Goal: Task Accomplishment & Management: Use online tool/utility

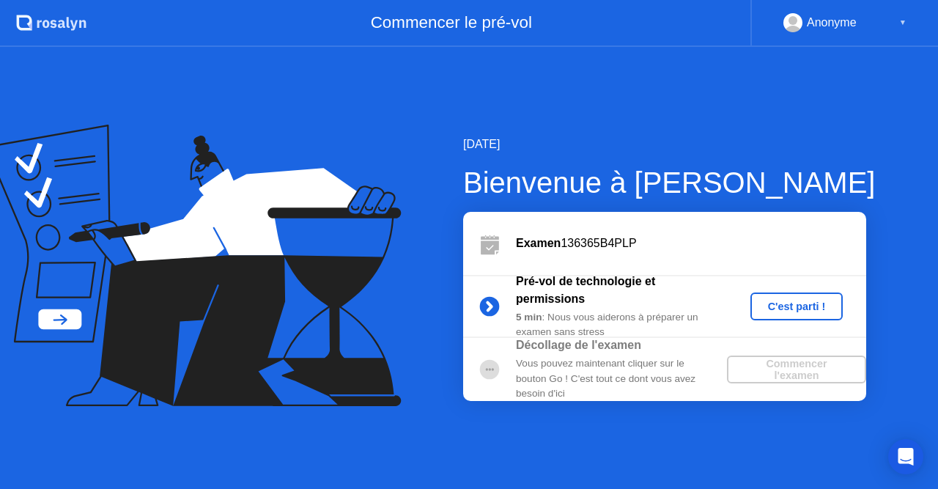
click at [796, 303] on div "C'est parti !" at bounding box center [796, 306] width 81 height 12
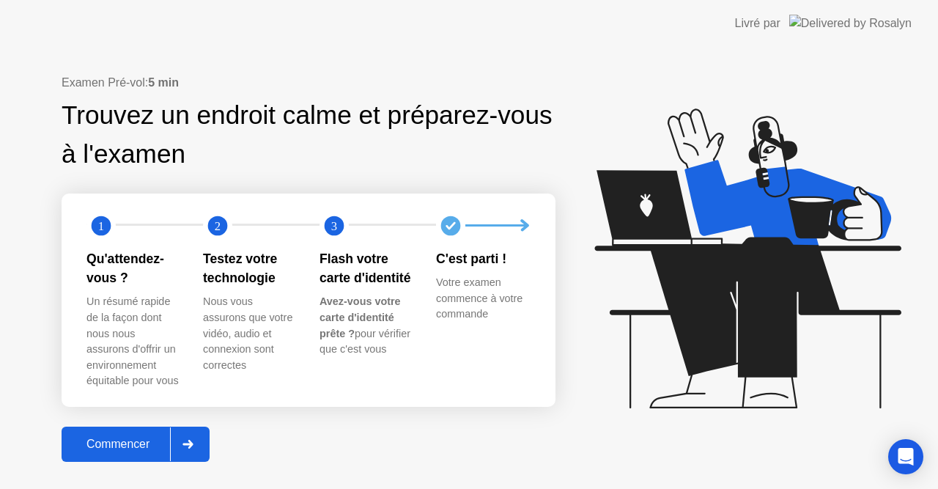
click at [153, 437] on div "Commencer" at bounding box center [118, 443] width 104 height 13
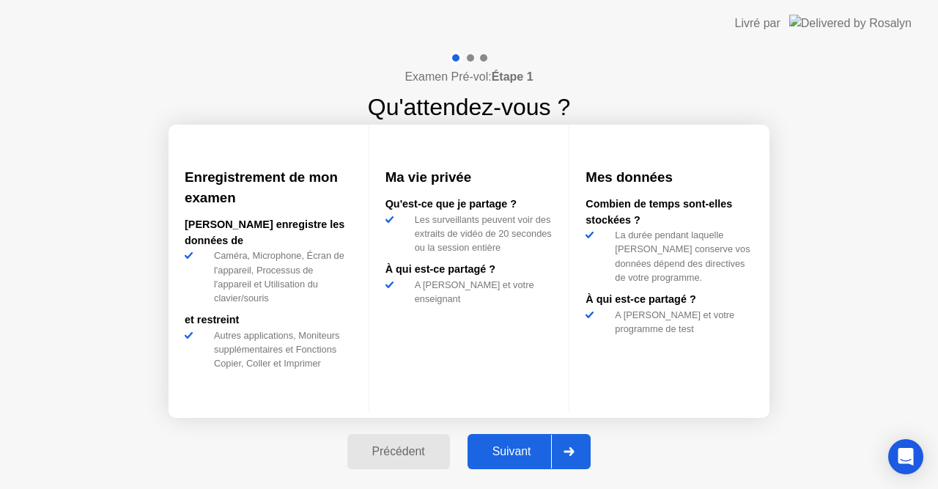
click at [516, 448] on div "Suivant" at bounding box center [512, 451] width 80 height 13
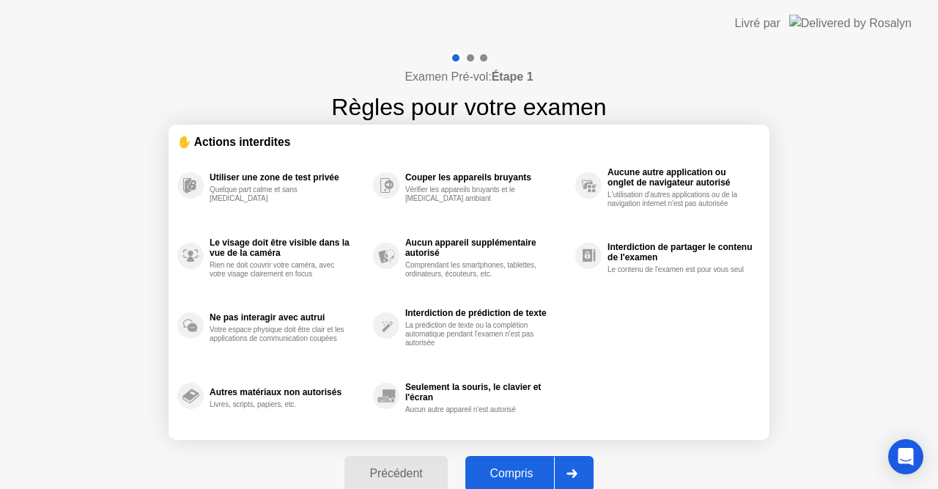
click at [526, 467] on div "Compris" at bounding box center [512, 473] width 84 height 13
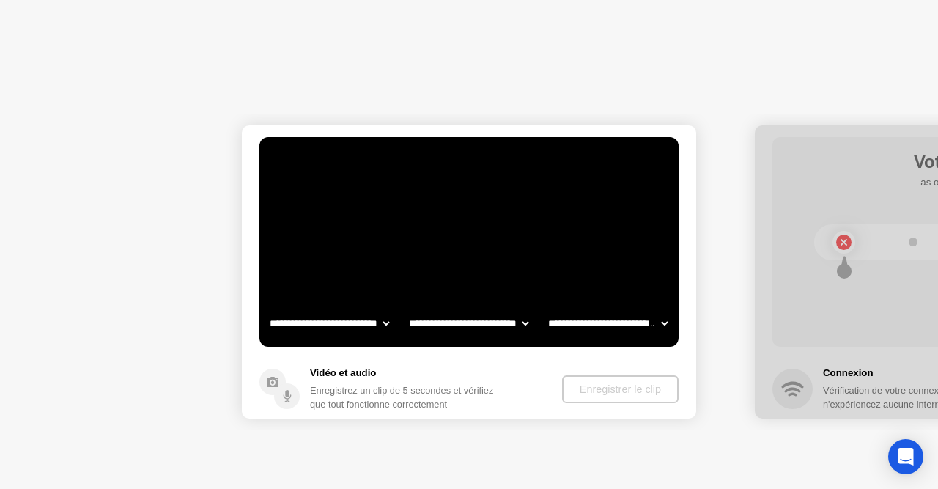
select select "**********"
select select "*******"
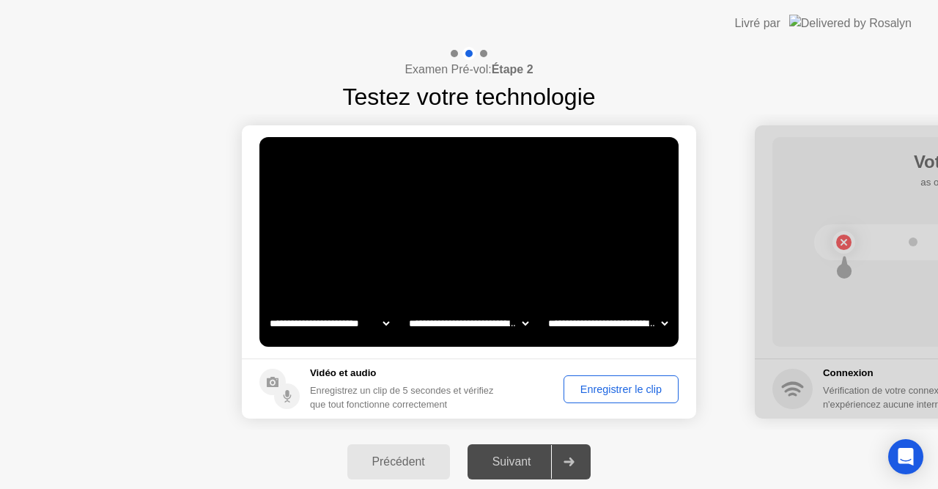
click at [613, 388] on div "Enregistrer le clip" at bounding box center [621, 389] width 105 height 12
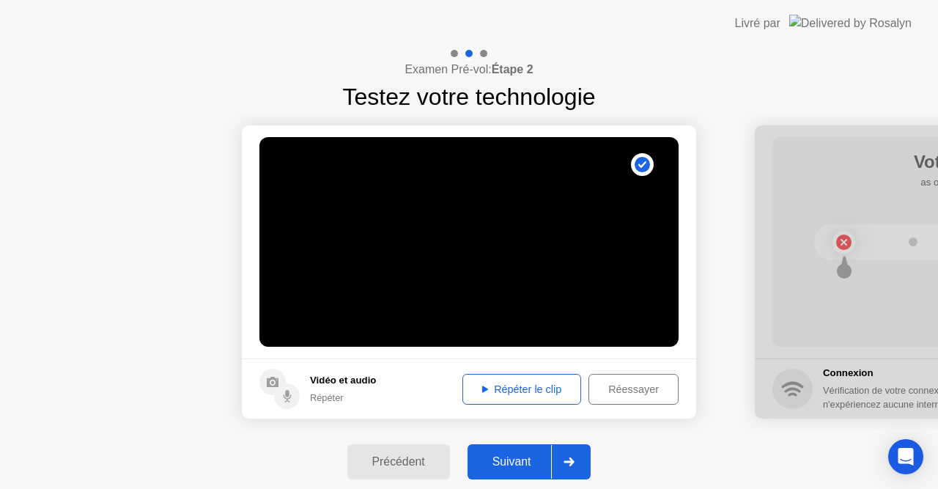
click at [528, 388] on div "Répéter le clip" at bounding box center [521, 389] width 108 height 12
click at [533, 459] on div "Suivant" at bounding box center [512, 461] width 80 height 13
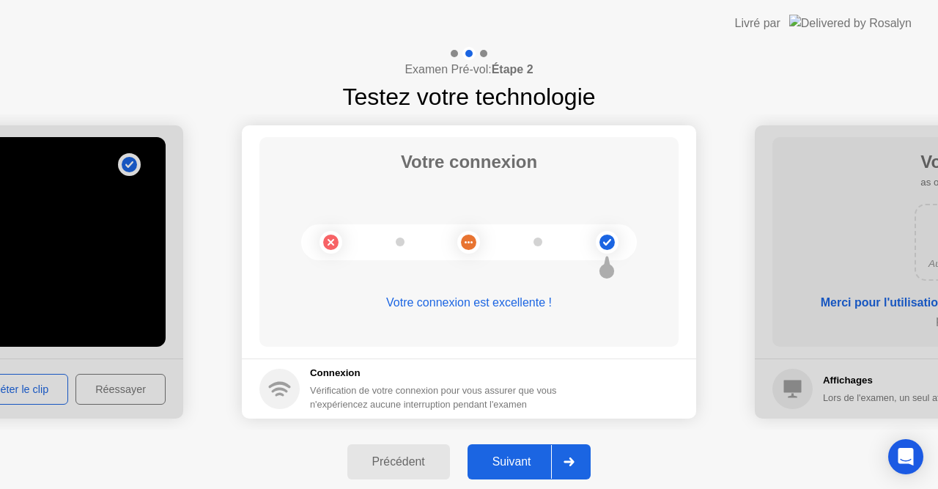
click at [536, 456] on div "Suivant" at bounding box center [512, 461] width 80 height 13
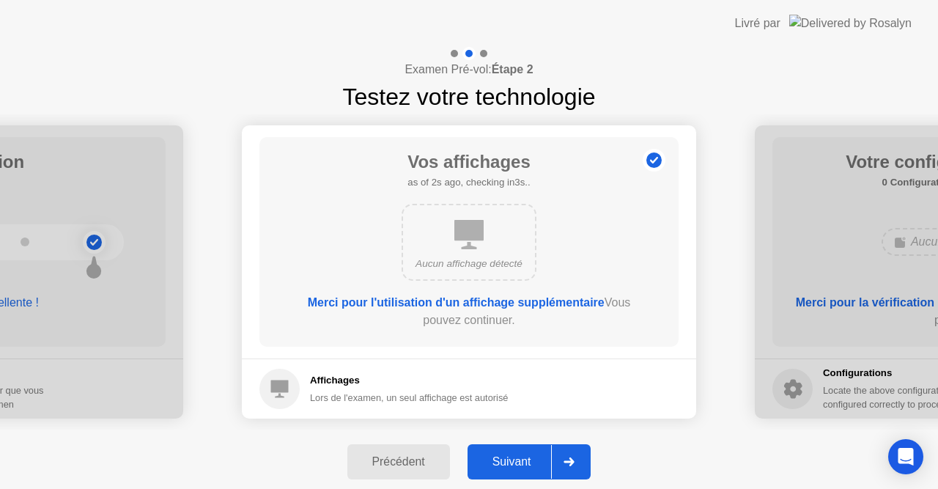
click at [525, 455] on div "Suivant" at bounding box center [512, 461] width 80 height 13
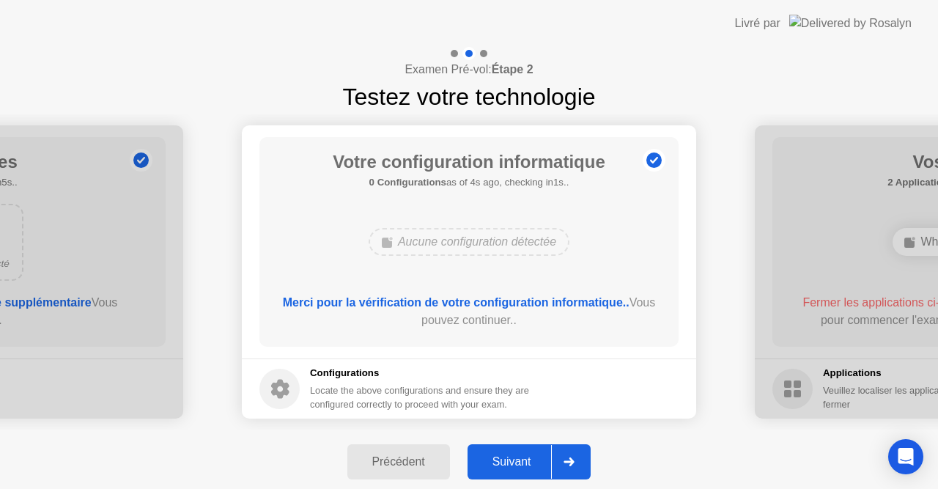
click at [522, 451] on button "Suivant" at bounding box center [529, 461] width 124 height 35
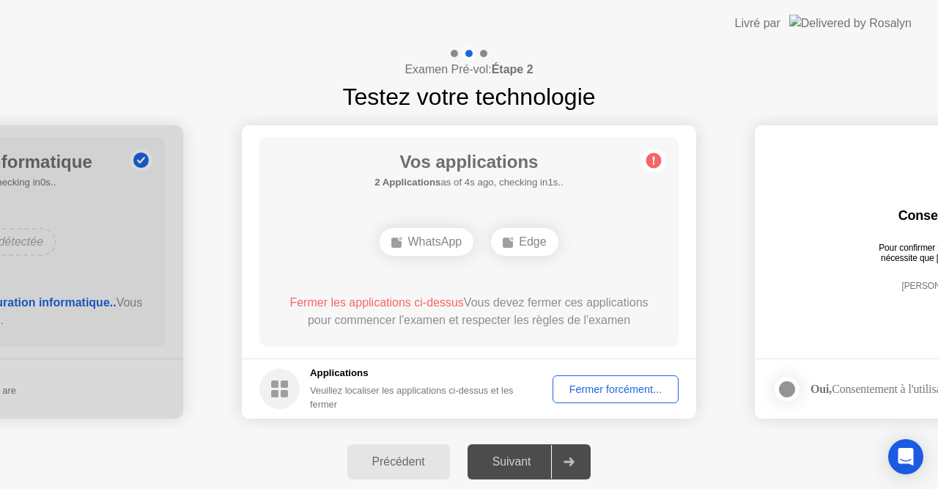
click at [613, 384] on div "Fermer forcément..." at bounding box center [616, 389] width 116 height 12
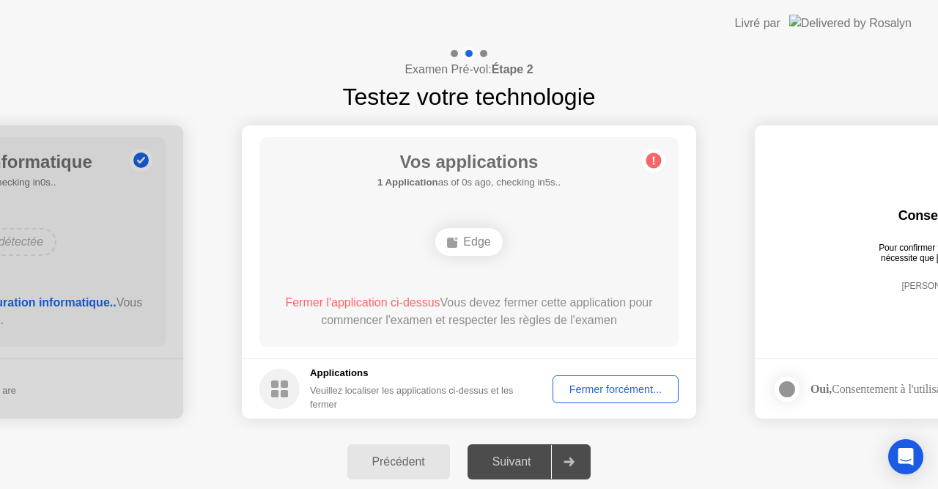
click at [309, 188] on div "Vos applications 1 Application as of 0s ago, checking in5s.. Edge Fermer l'appl…" at bounding box center [468, 242] width 419 height 210
click at [603, 388] on div "Fermer forcément..." at bounding box center [616, 389] width 116 height 12
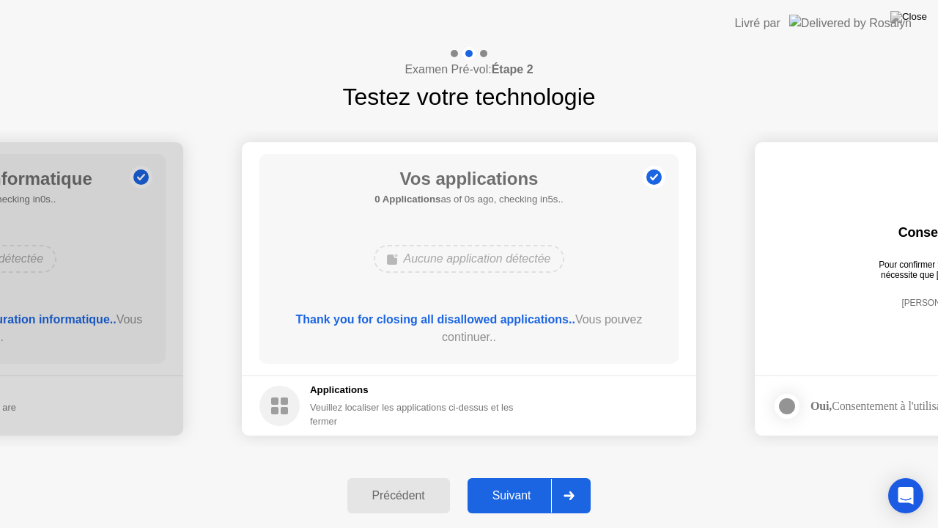
click at [623, 408] on footer "Applications Veuillez localiser les applications ci-dessus et les fermer" at bounding box center [469, 405] width 454 height 60
click at [530, 488] on div "Suivant" at bounding box center [512, 495] width 80 height 13
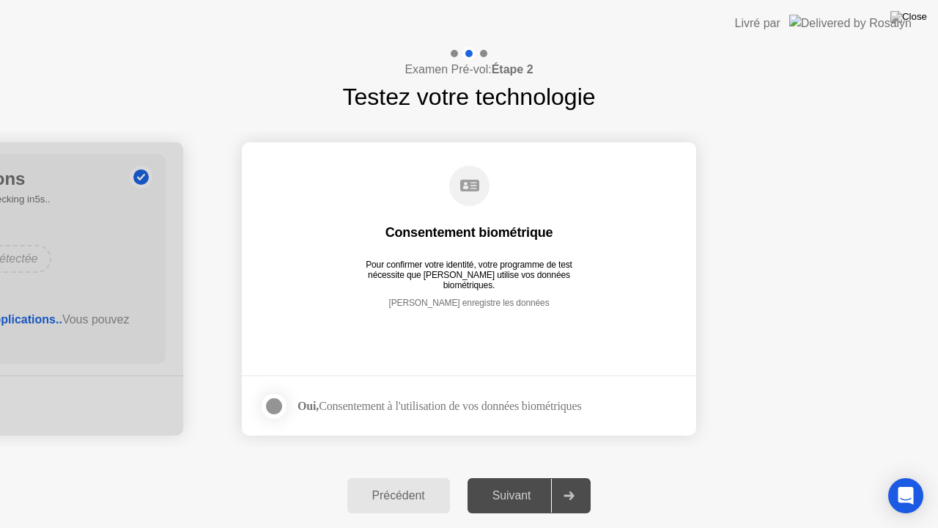
click at [272, 406] on div at bounding box center [274, 406] width 18 height 18
click at [514, 488] on div "Suivant" at bounding box center [512, 495] width 80 height 13
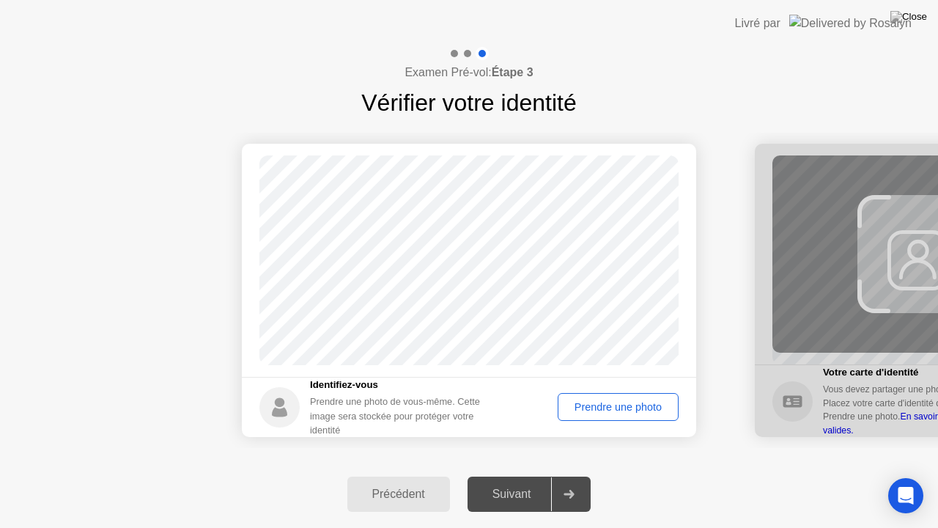
click at [599, 404] on div "Prendre une photo" at bounding box center [618, 407] width 111 height 12
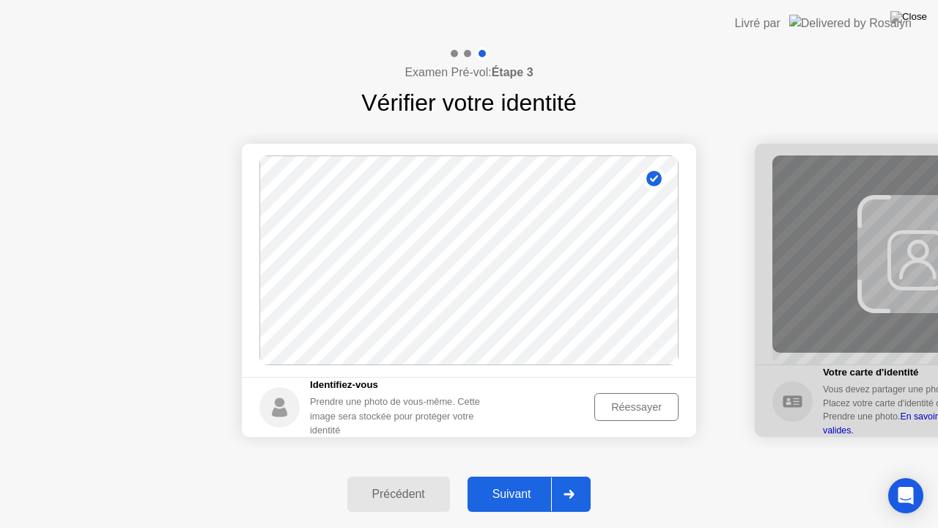
click at [538, 488] on div "Suivant" at bounding box center [512, 493] width 80 height 13
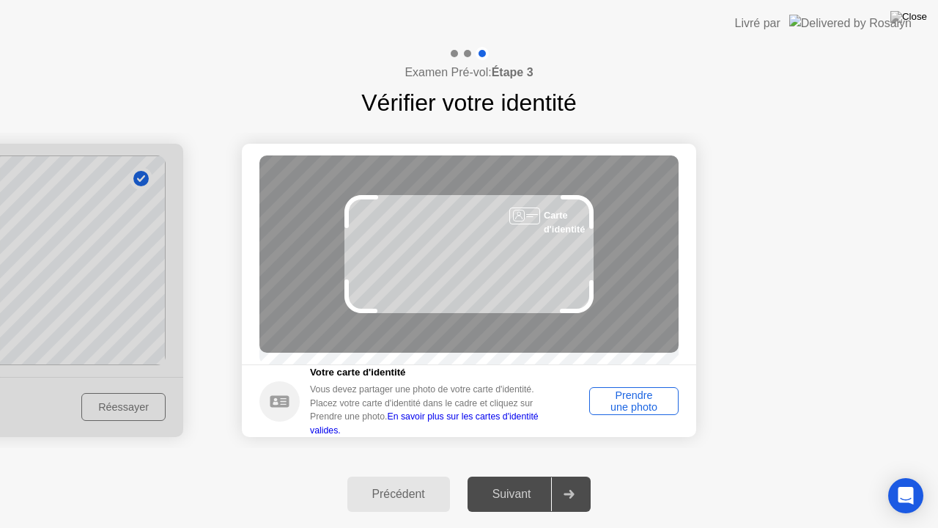
click at [651, 405] on div "Prendre une photo" at bounding box center [633, 400] width 79 height 23
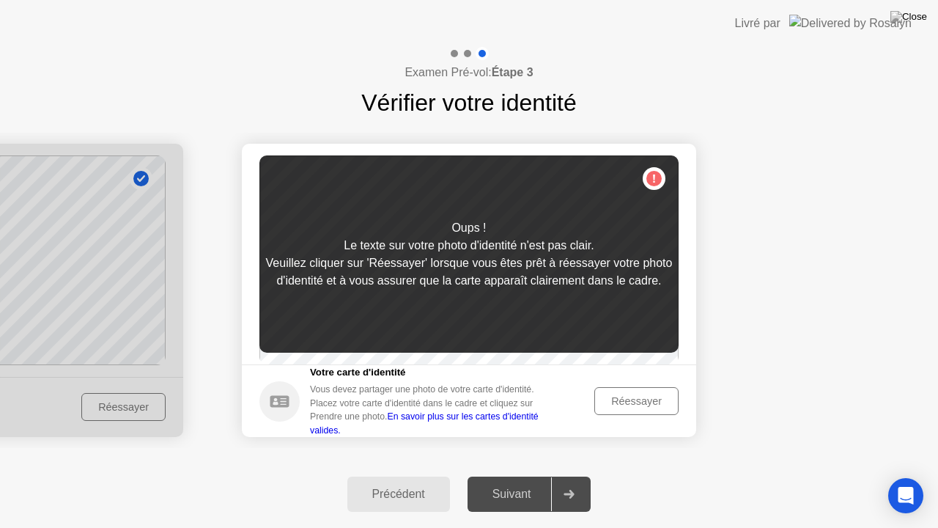
click at [640, 404] on div "Réessayer" at bounding box center [636, 401] width 74 height 12
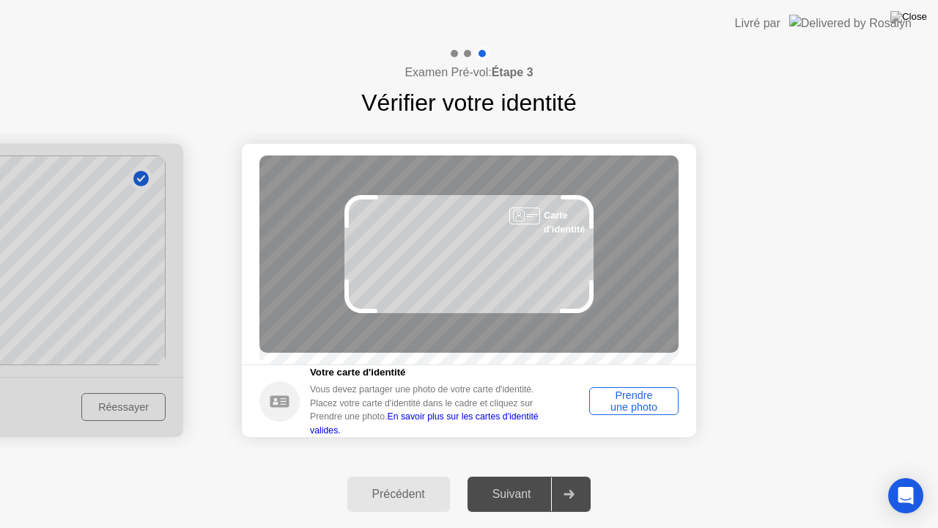
click at [626, 405] on div "Prendre une photo" at bounding box center [633, 400] width 79 height 23
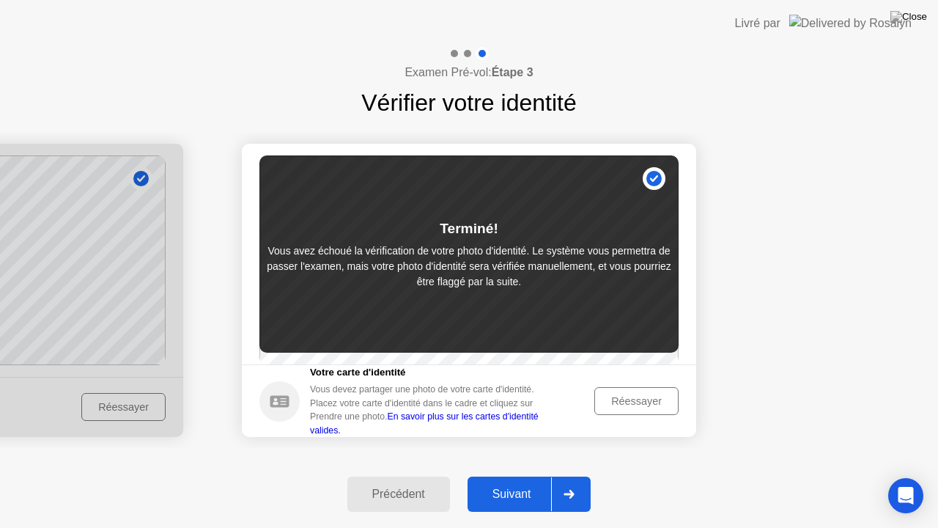
click at [628, 407] on div "Réessayer" at bounding box center [636, 401] width 74 height 12
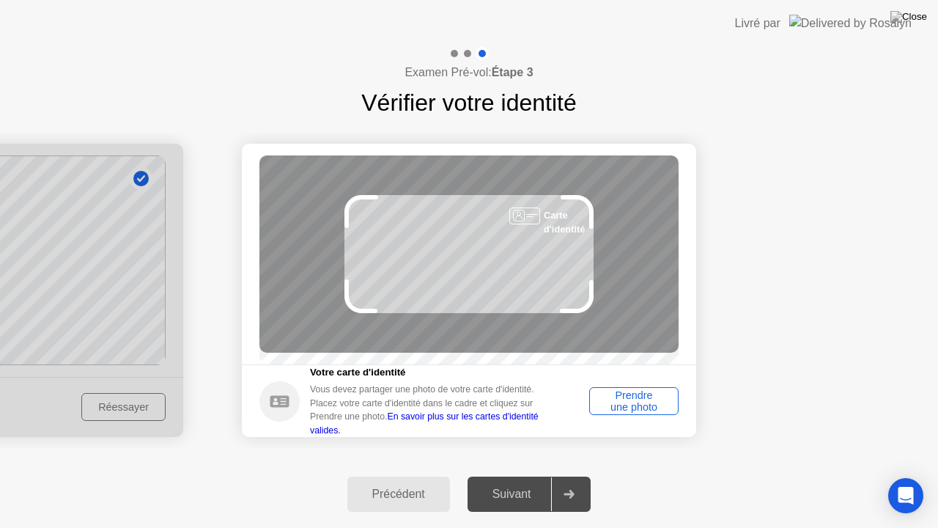
click at [645, 413] on div "Prendre une photo" at bounding box center [633, 400] width 79 height 23
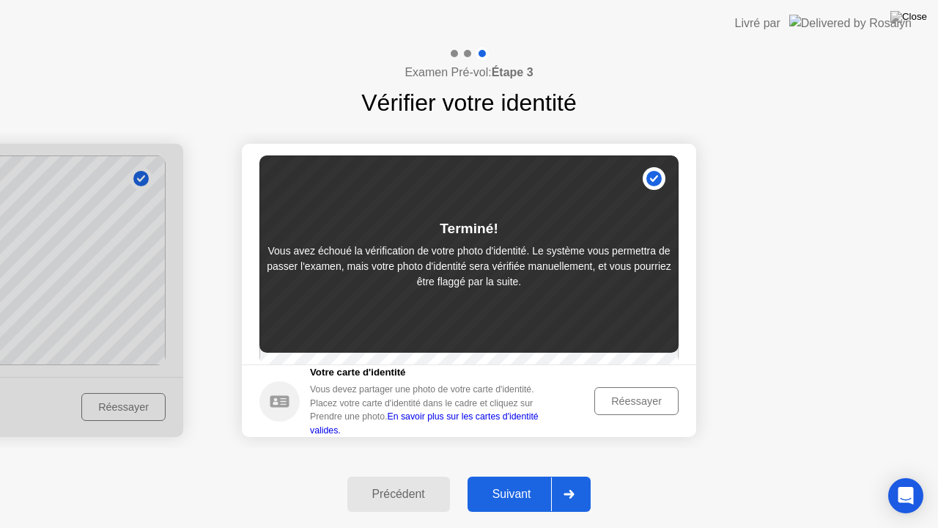
click at [632, 401] on div "Réessayer" at bounding box center [636, 401] width 74 height 12
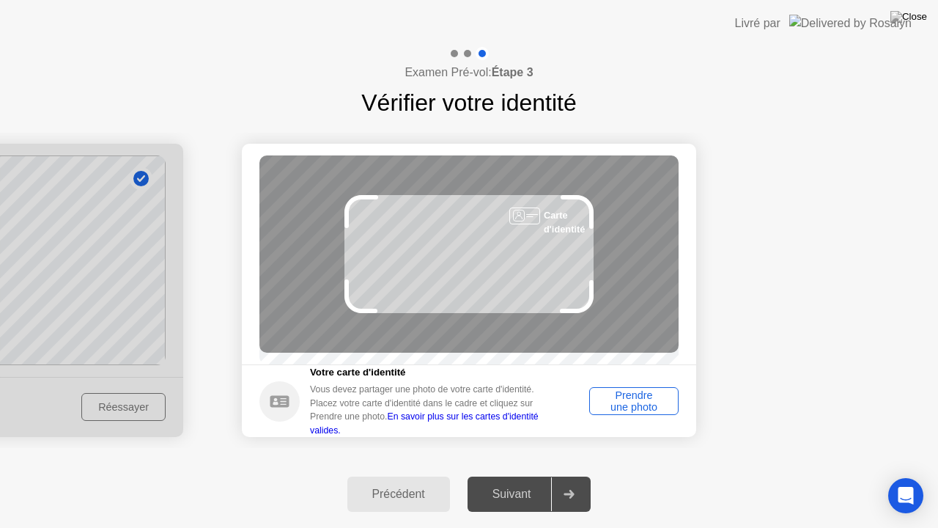
click at [639, 404] on div "Prendre une photo" at bounding box center [633, 400] width 79 height 23
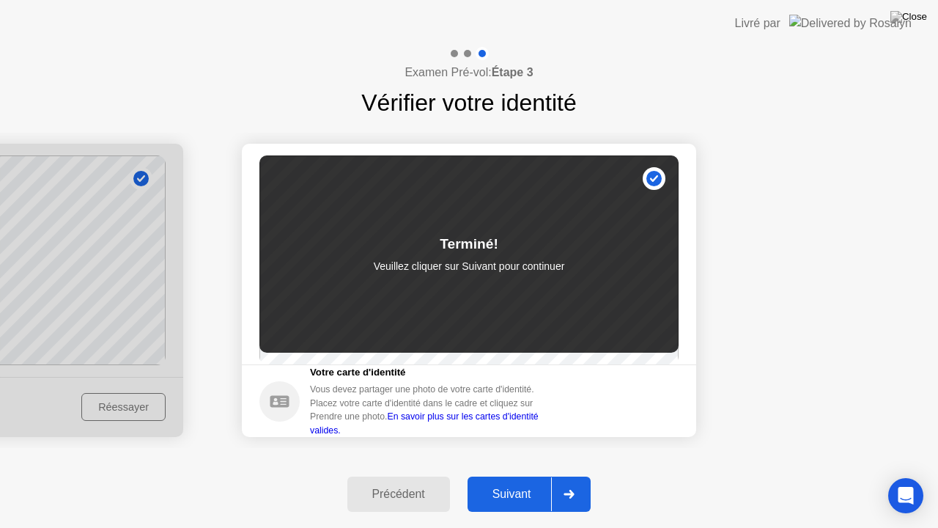
click at [513, 488] on div "Suivant" at bounding box center [512, 493] width 80 height 13
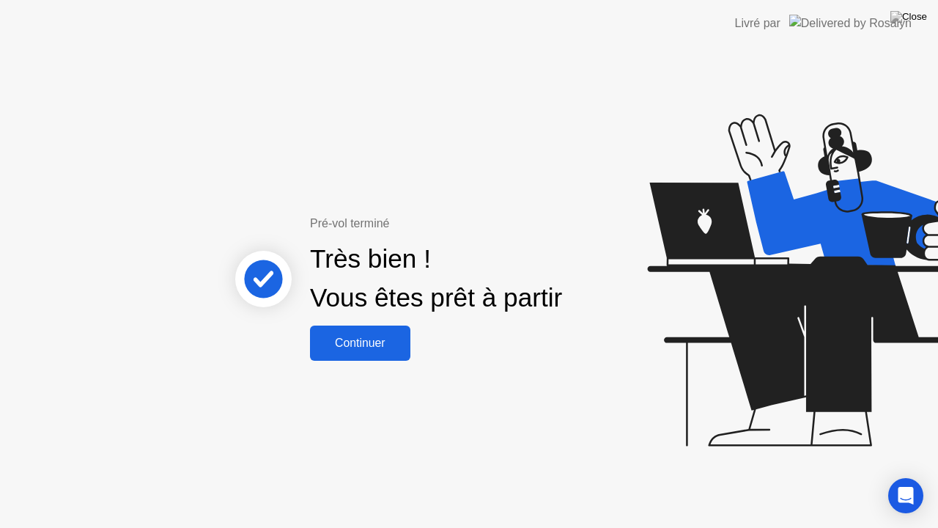
click at [375, 344] on div "Continuer" at bounding box center [360, 342] width 92 height 13
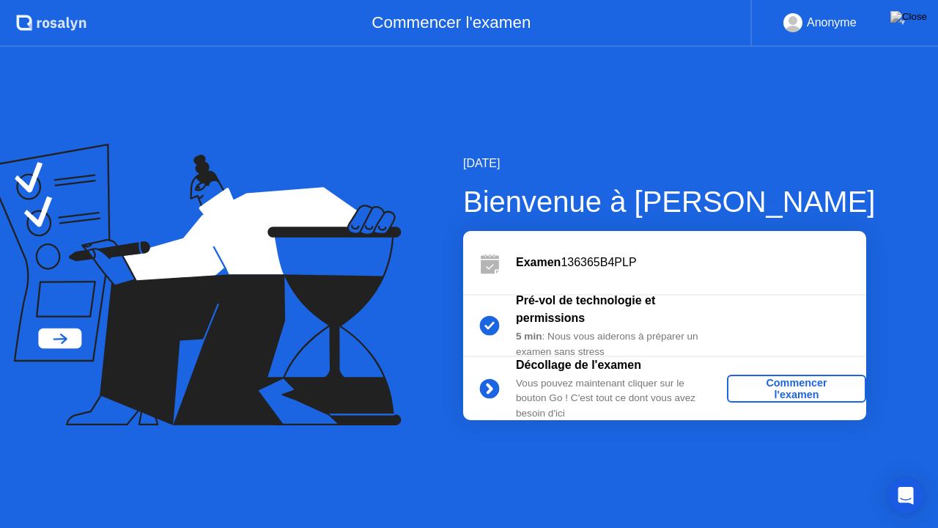
click at [805, 390] on div "Commencer l'examen" at bounding box center [796, 388] width 127 height 23
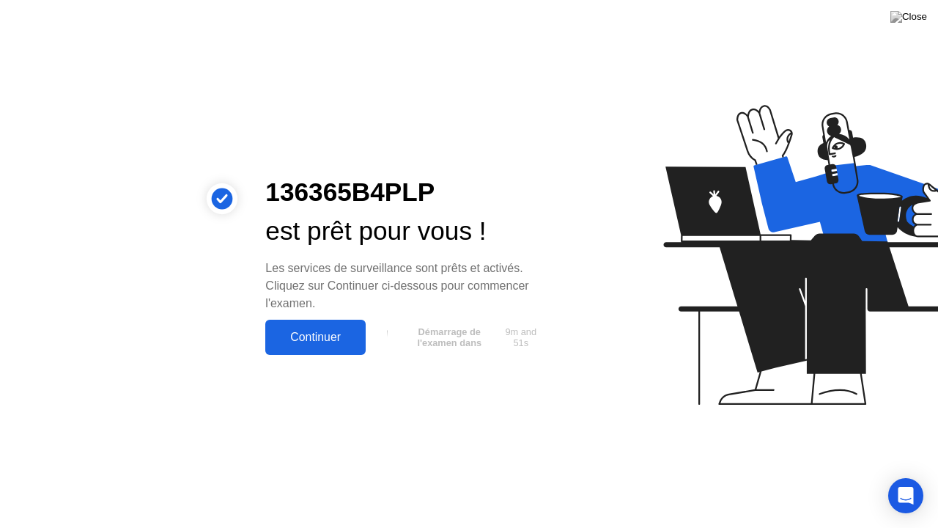
click at [327, 333] on div "Continuer" at bounding box center [316, 336] width 92 height 13
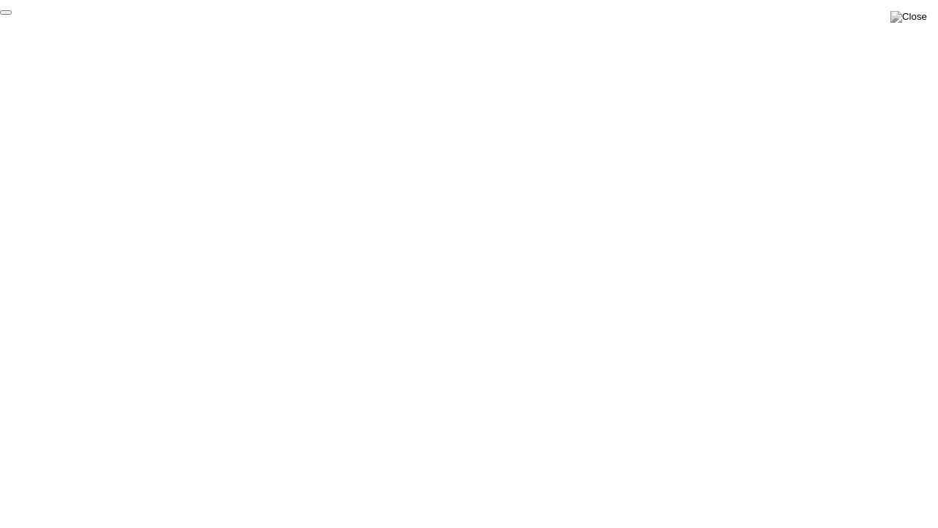
click div "End Proctoring Session"
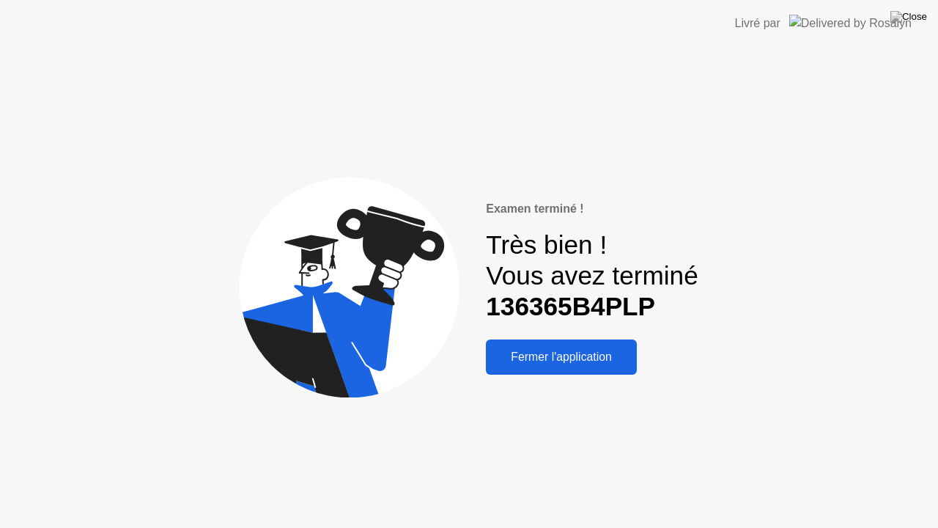
click at [557, 359] on div "Fermer l'application" at bounding box center [561, 356] width 142 height 13
